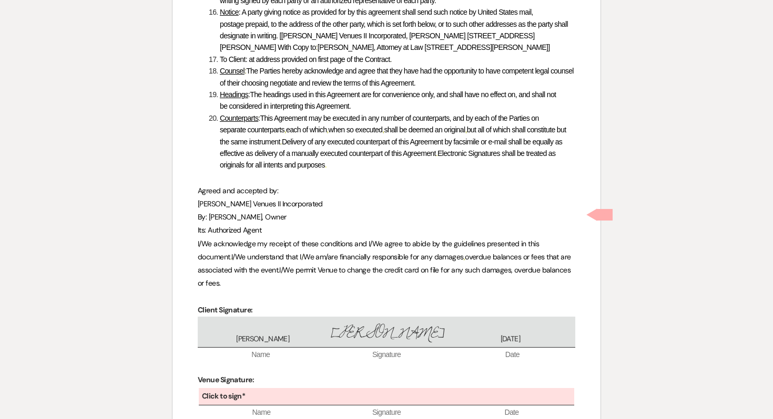
scroll to position [5000, 0]
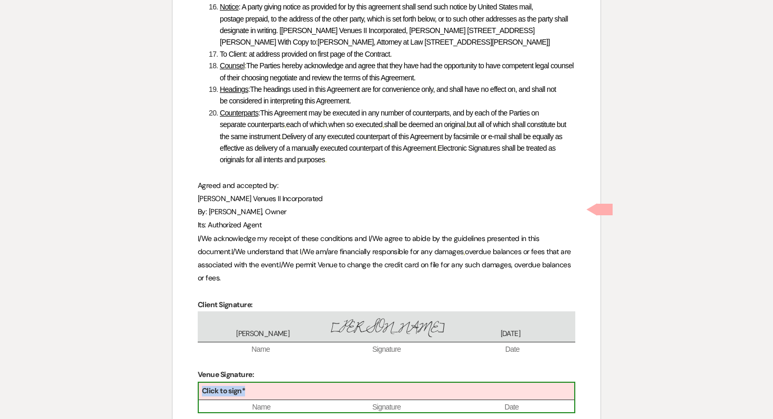
click at [334, 383] on div "Click to sign*" at bounding box center [386, 391] width 375 height 17
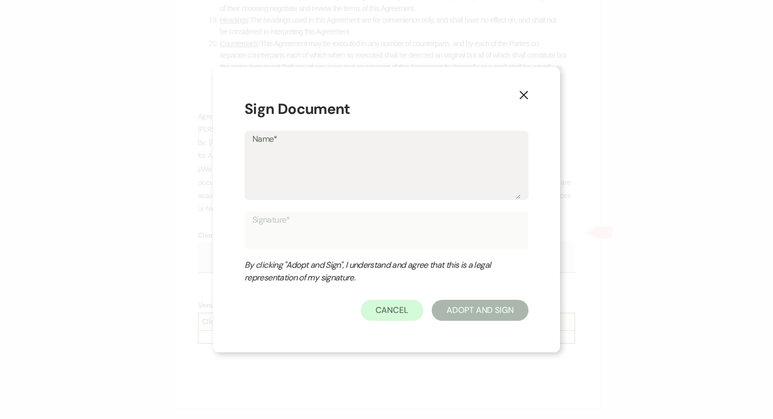
scroll to position [5074, 0]
type textarea "T"
type input "T"
type textarea "Te"
type input "Te"
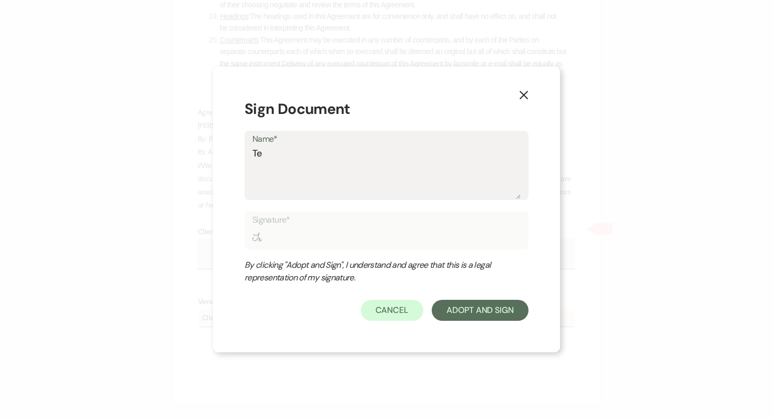
type textarea "Tes"
type input "Tes"
type textarea "Tess"
type input "Tess"
type textarea "Tessa"
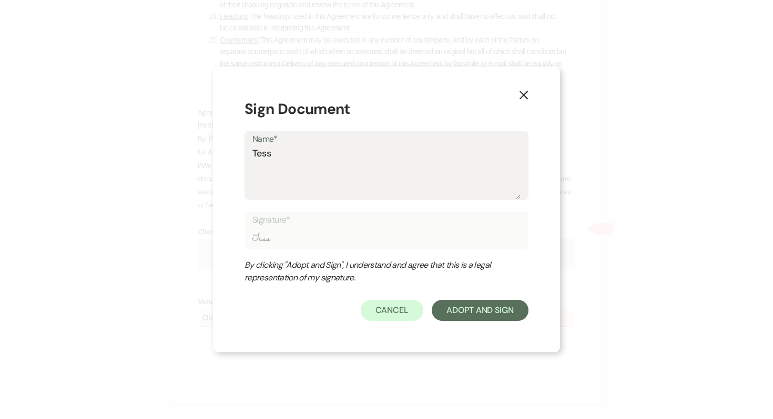
type input "Tessa"
type textarea "Tessa"
type input "Tessa"
type textarea "[PERSON_NAME]"
type input "[PERSON_NAME]"
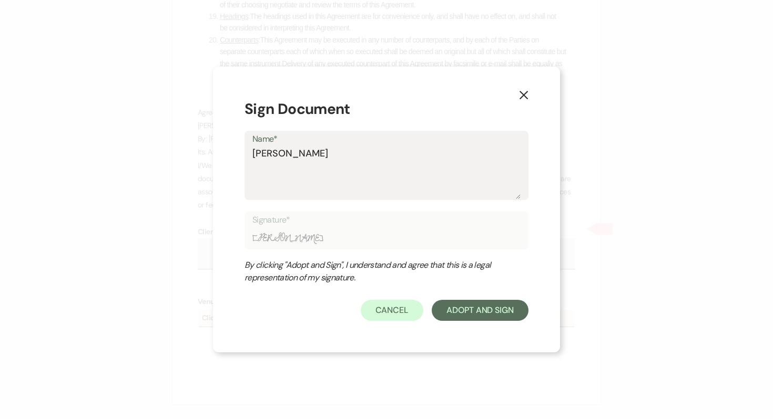
type textarea "[PERSON_NAME]"
type input "[PERSON_NAME]"
type textarea "[PERSON_NAME]"
type input "[PERSON_NAME]"
type textarea "[PERSON_NAME]"
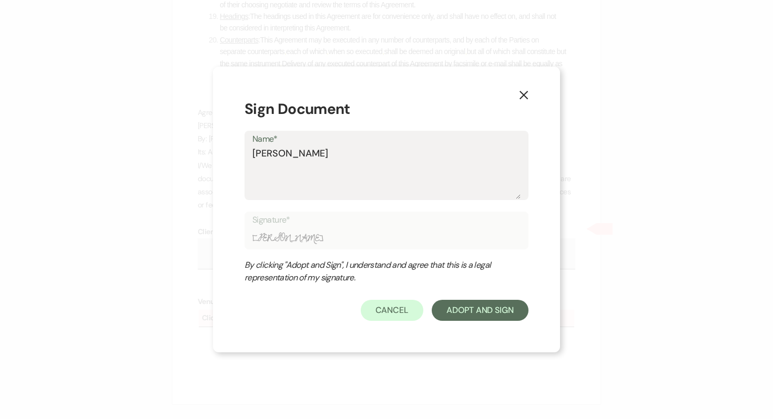
type input "[PERSON_NAME]"
type textarea "[PERSON_NAME]"
type input "[PERSON_NAME]"
type textarea "[PERSON_NAME]"
type input "[PERSON_NAME]"
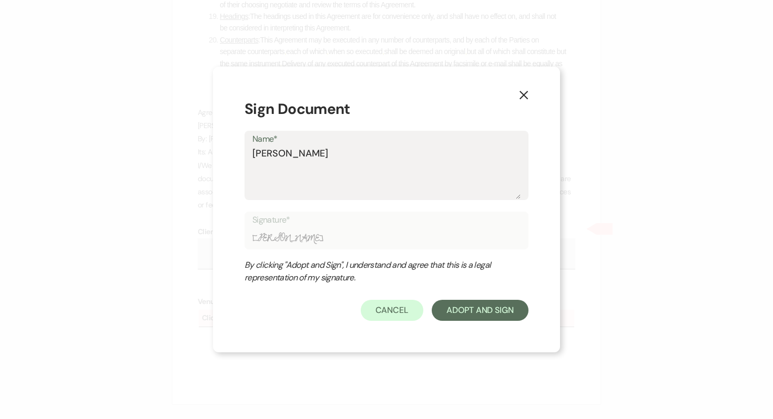
type textarea "[PERSON_NAME]"
type input "[PERSON_NAME]"
type textarea "[PERSON_NAME]"
click at [514, 306] on button "Adopt And Sign" at bounding box center [480, 310] width 97 height 21
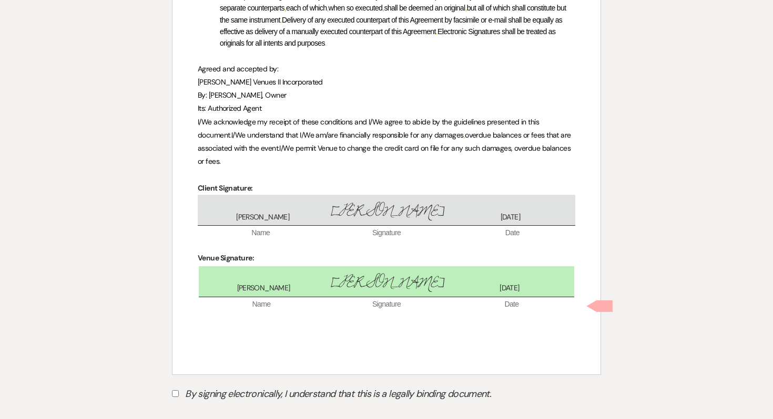
scroll to position [5118, 0]
click at [176, 390] on input "By signing electronically, I understand that this is a legally binding document." at bounding box center [175, 393] width 7 height 7
checkbox input "true"
click at [224, 411] on button "Submit" at bounding box center [209, 420] width 74 height 19
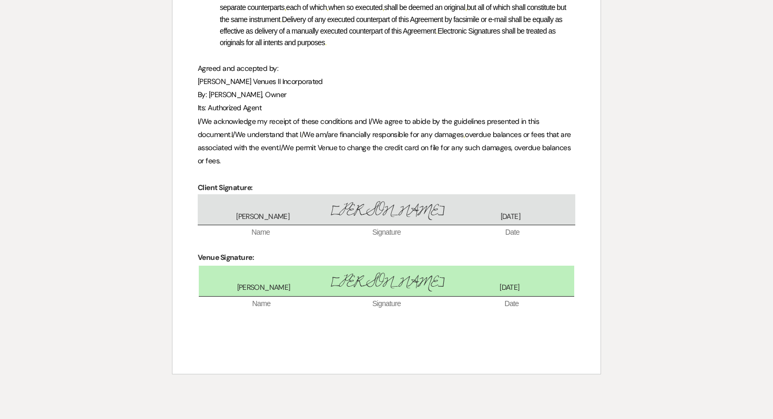
scroll to position [5087, 0]
